Goal: Task Accomplishment & Management: Use online tool/utility

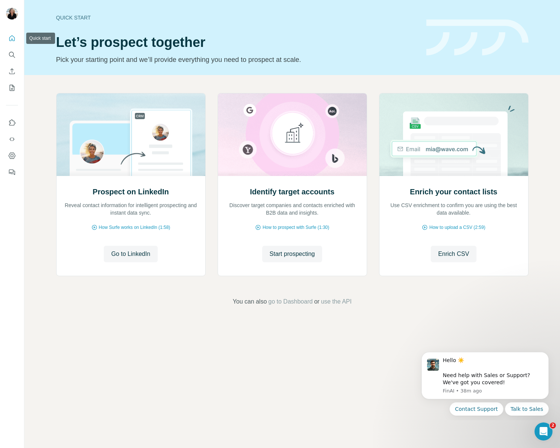
click at [13, 39] on icon "Quick start" at bounding box center [11, 37] width 7 height 7
drag, startPoint x: 13, startPoint y: 73, endPoint x: 22, endPoint y: 73, distance: 9.0
click at [13, 73] on icon "Enrich CSV" at bounding box center [11, 70] width 7 height 7
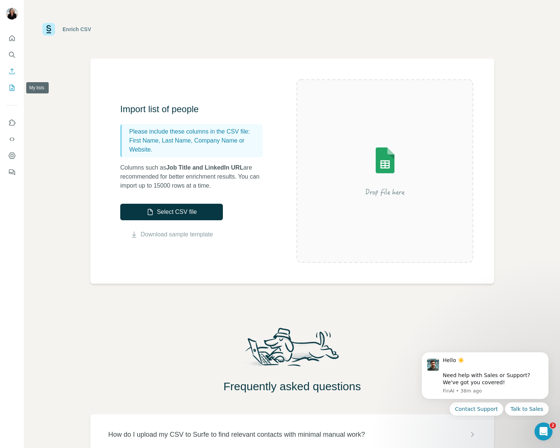
click at [16, 85] on button "My lists" at bounding box center [12, 87] width 12 height 13
